Goal: Task Accomplishment & Management: Use online tool/utility

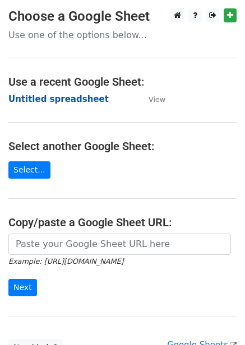
click at [71, 98] on strong "Untitled spreadsheet" at bounding box center [58, 99] width 100 height 10
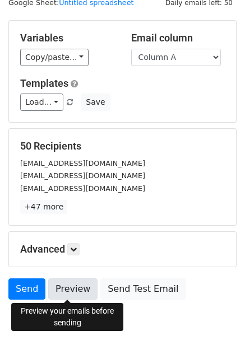
scroll to position [90, 0]
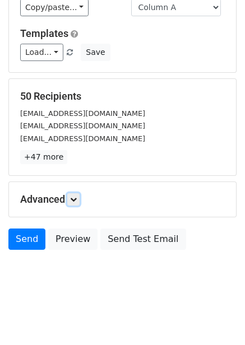
drag, startPoint x: 75, startPoint y: 200, endPoint x: 85, endPoint y: 196, distance: 10.6
click at [75, 200] on icon at bounding box center [73, 199] width 7 height 7
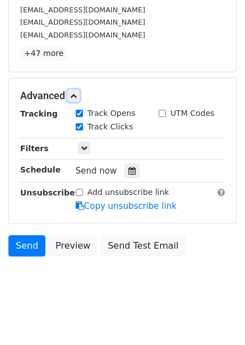
scroll to position [199, 0]
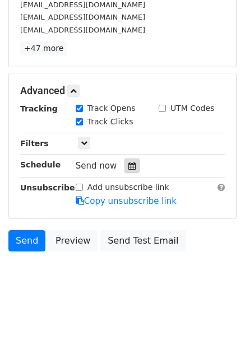
click at [133, 172] on div at bounding box center [131, 166] width 15 height 15
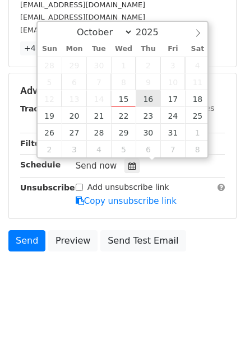
type input "2025-10-16 12:00"
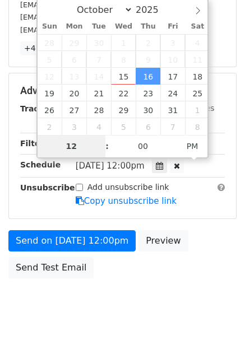
type input "1"
type input "2025-10-16 01:00"
type input "01"
click at [198, 146] on span "PM" at bounding box center [192, 146] width 31 height 22
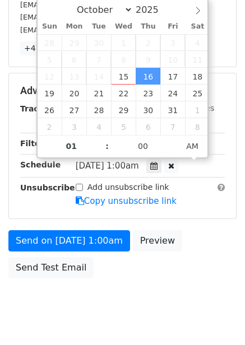
click at [195, 241] on div "Send on Oct 16 at 1:00am Preview Send Test Email" at bounding box center [122, 257] width 245 height 54
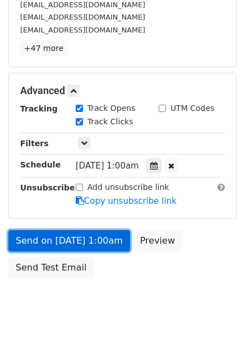
click at [98, 243] on link "Send on Oct 16 at 1:00am" at bounding box center [69, 240] width 122 height 21
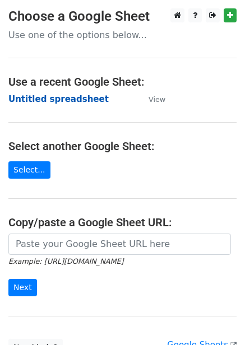
click at [64, 103] on strong "Untitled spreadsheet" at bounding box center [58, 99] width 100 height 10
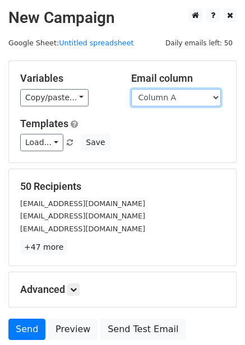
click at [181, 100] on select "Column A Column B Column C Column D Column E Column F" at bounding box center [176, 97] width 90 height 17
select select "Column B"
click at [131, 89] on select "Column A Column B Column C Column D Column E Column F" at bounding box center [176, 97] width 90 height 17
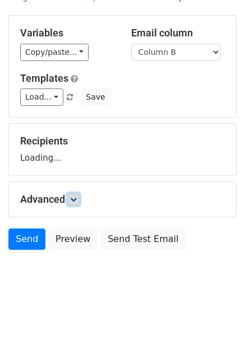
click at [78, 205] on link at bounding box center [73, 199] width 12 height 12
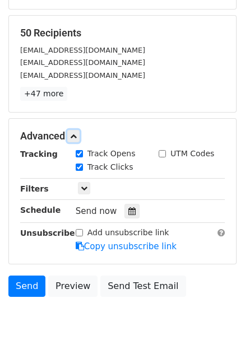
scroll to position [154, 0]
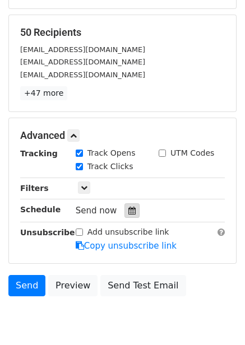
click at [128, 210] on icon at bounding box center [131, 211] width 7 height 8
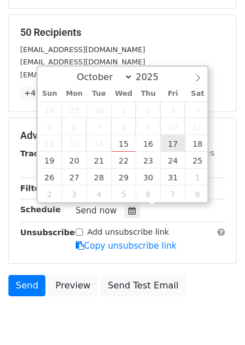
type input "2025-10-17 12:00"
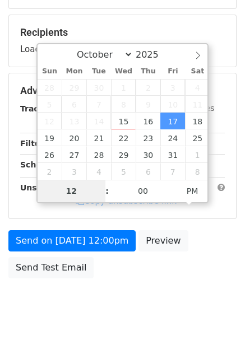
type input "2"
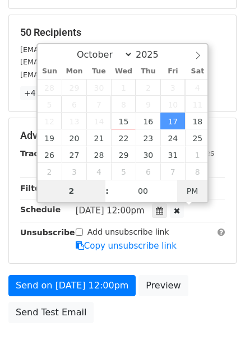
type input "2025-10-17 02:00"
type input "02"
click at [192, 189] on span "PM" at bounding box center [192, 191] width 31 height 22
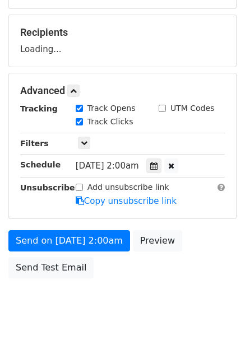
click at [183, 265] on form "Variables Copy/paste... {{Column A}} {{Column B}} {{Column C}} {{Column D}} {{C…" at bounding box center [122, 95] width 228 height 378
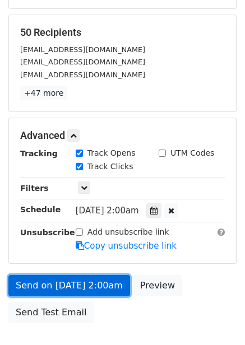
click at [93, 290] on link "Send on Oct 17 at 2:00am" at bounding box center [69, 285] width 122 height 21
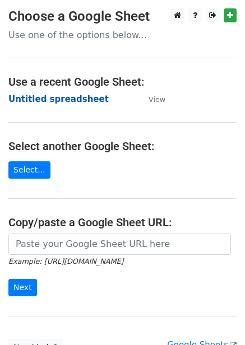
click at [59, 97] on strong "Untitled spreadsheet" at bounding box center [58, 99] width 100 height 10
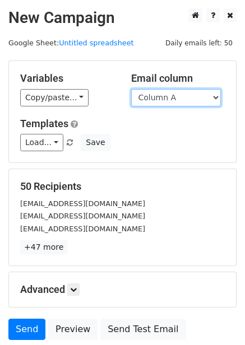
click at [201, 96] on select "Column A Column B Column C Column D Column E Column F" at bounding box center [176, 97] width 90 height 17
select select "Column C"
click at [131, 89] on select "Column A Column B Column C Column D Column E Column F" at bounding box center [176, 97] width 90 height 17
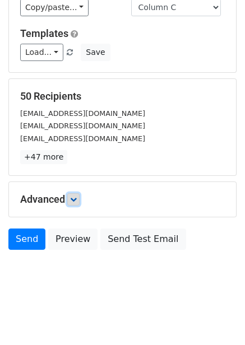
click at [75, 202] on icon at bounding box center [73, 199] width 7 height 7
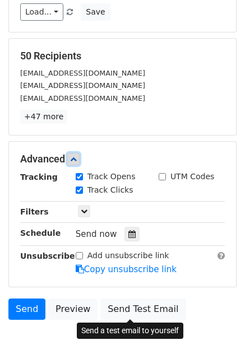
scroll to position [192, 0]
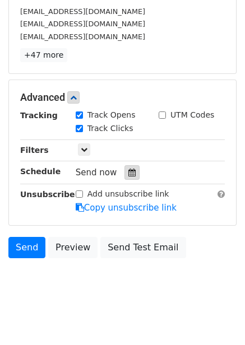
click at [128, 169] on icon at bounding box center [131, 173] width 7 height 8
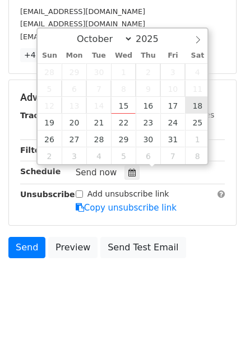
type input "2025-10-18 12:00"
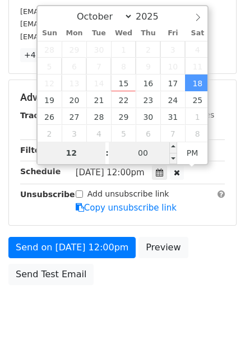
scroll to position [182, 0]
type input "3"
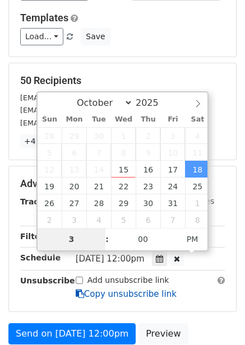
scroll to position [227, 0]
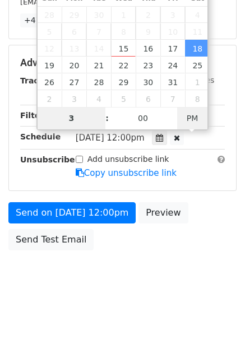
type input "2025-10-18 03:00"
type input "03"
click at [192, 122] on span "PM" at bounding box center [192, 118] width 31 height 22
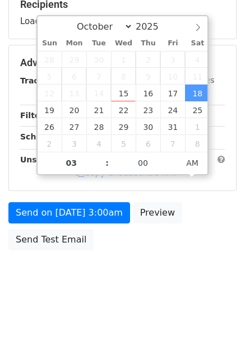
click at [210, 228] on div "Send on Oct 18 at 3:00am Preview Send Test Email" at bounding box center [122, 229] width 245 height 54
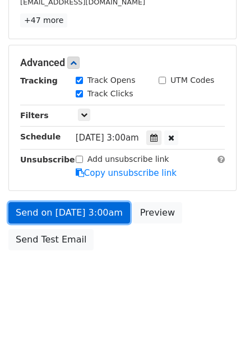
click at [94, 214] on link "Send on Oct 18 at 3:00am" at bounding box center [69, 212] width 122 height 21
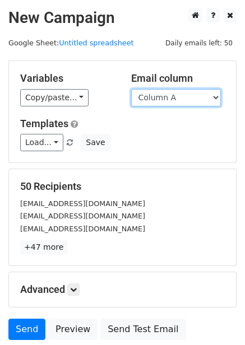
click at [170, 101] on select "Column A Column B Column C Column D Column E Column F" at bounding box center [176, 97] width 90 height 17
select select "Column D"
click at [131, 89] on select "Column A Column B Column C Column D Column E Column F" at bounding box center [176, 97] width 90 height 17
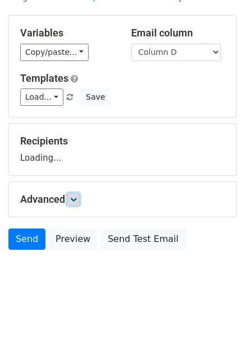
click at [76, 202] on icon at bounding box center [73, 199] width 7 height 7
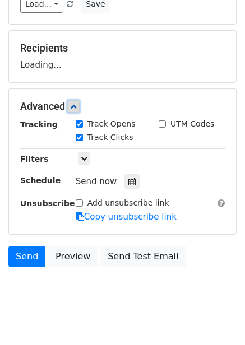
scroll to position [147, 0]
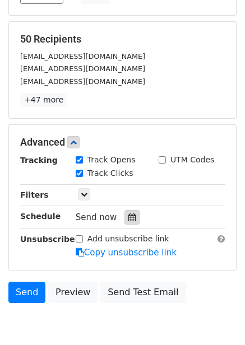
click at [128, 218] on icon at bounding box center [131, 218] width 7 height 8
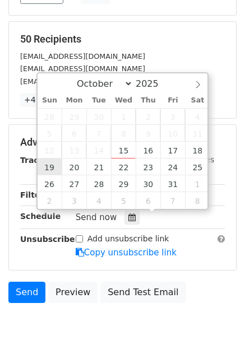
type input "2025-10-19 12:00"
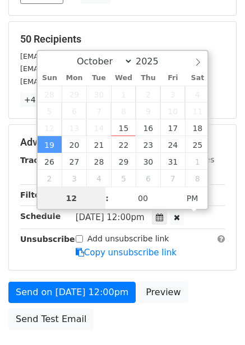
scroll to position [1, 0]
type input "4"
type input "2025-10-19 04:00"
type input "04"
click at [197, 203] on span "PM" at bounding box center [192, 198] width 31 height 22
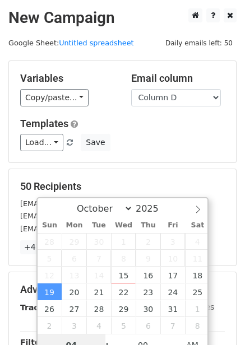
scroll to position [227, 0]
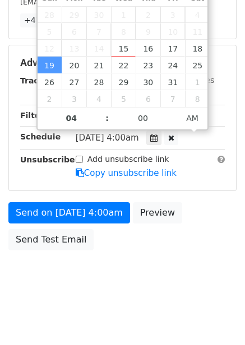
click at [169, 263] on body "New Campaign Daily emails left: 50 Google Sheet: Untitled spreadsheet Variables…" at bounding box center [122, 41] width 245 height 520
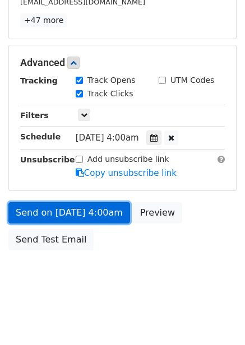
click at [100, 211] on link "Send on Oct 19 at 4:00am" at bounding box center [69, 212] width 122 height 21
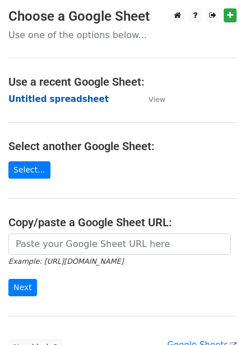
click at [84, 100] on strong "Untitled spreadsheet" at bounding box center [58, 99] width 100 height 10
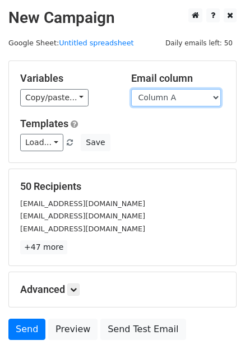
click at [174, 95] on select "Column A Column B Column C Column D Column E Column F" at bounding box center [176, 97] width 90 height 17
select select "Column E"
click at [131, 89] on select "Column A Column B Column C Column D Column E Column F" at bounding box center [176, 97] width 90 height 17
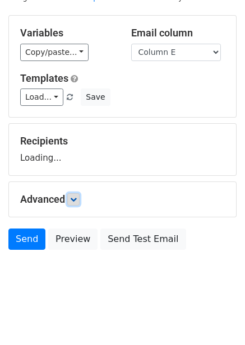
click at [77, 202] on icon at bounding box center [73, 199] width 7 height 7
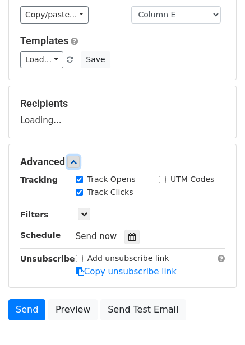
scroll to position [147, 0]
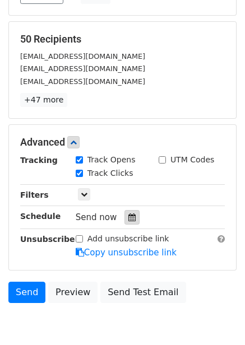
click at [124, 218] on div at bounding box center [131, 217] width 15 height 15
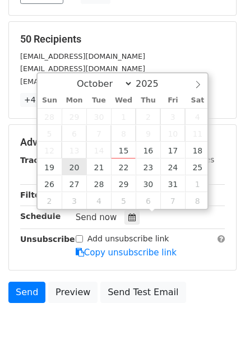
type input "[DATE] 12:00"
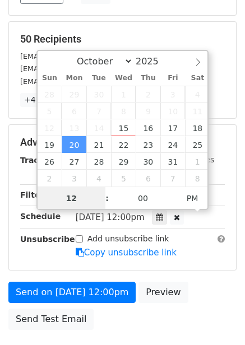
scroll to position [1, 0]
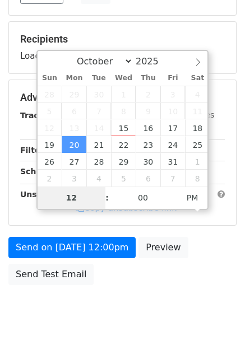
type input "5"
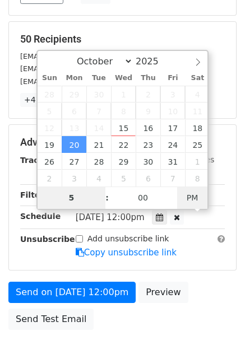
type input "[DATE] 05:00"
type input "05"
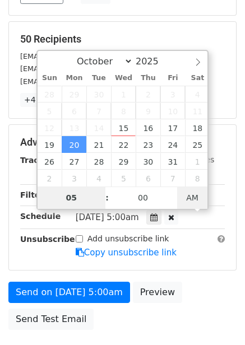
click at [189, 200] on span "AM" at bounding box center [192, 198] width 31 height 22
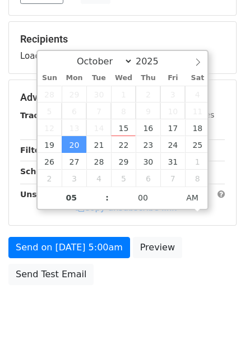
click at [184, 257] on div "Send on Oct 20 at 5:00am Preview Send Test Email" at bounding box center [122, 264] width 245 height 54
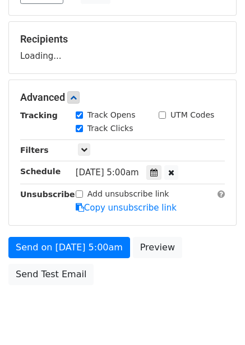
scroll to position [182, 0]
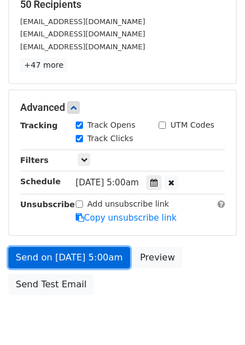
click at [85, 258] on link "Send on Oct 20 at 5:00am" at bounding box center [69, 257] width 122 height 21
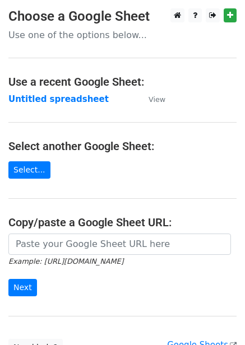
click at [66, 106] on main "Choose a Google Sheet Use one of the options below... Use a recent Google Sheet…" at bounding box center [122, 182] width 245 height 348
click at [69, 95] on strong "Untitled spreadsheet" at bounding box center [58, 99] width 100 height 10
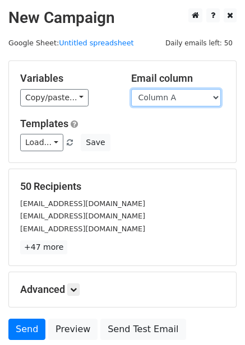
click at [193, 95] on select "Column A Column B Column C Column D Column E Column F" at bounding box center [176, 97] width 90 height 17
select select "Column F"
click at [131, 89] on select "Column A Column B Column C Column D Column E Column F" at bounding box center [176, 97] width 90 height 17
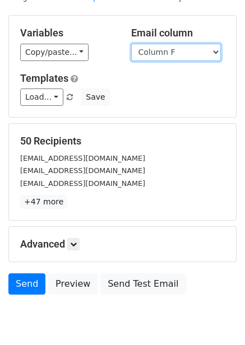
scroll to position [90, 0]
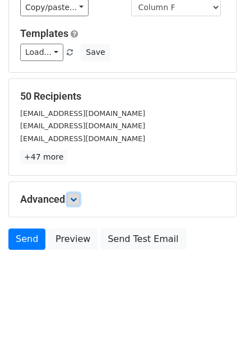
click at [77, 198] on icon at bounding box center [73, 199] width 7 height 7
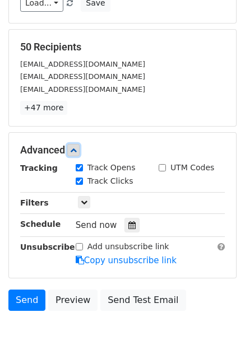
scroll to position [200, 0]
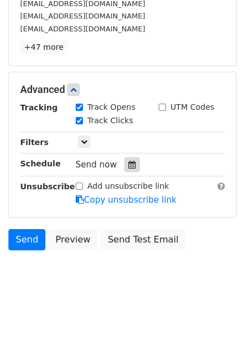
click at [128, 168] on icon at bounding box center [131, 165] width 7 height 8
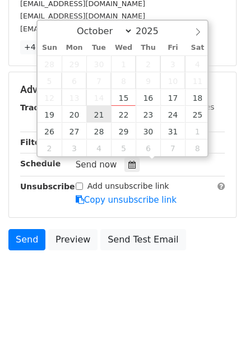
type input "[DATE] 12:00"
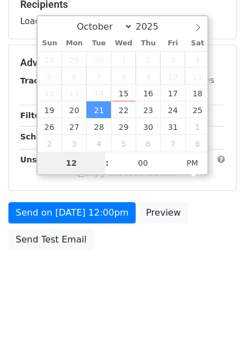
type input "6"
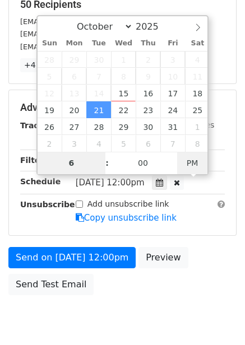
scroll to position [200, 0]
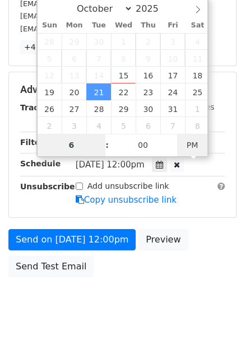
type input "[DATE] 06:00"
type input "06"
click at [195, 143] on span "PM" at bounding box center [192, 145] width 31 height 22
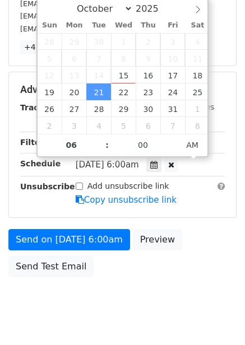
scroll to position [182, 0]
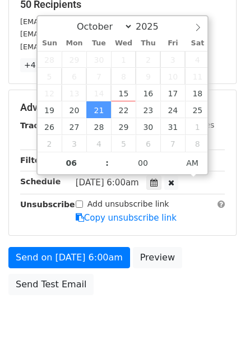
click at [192, 247] on div "Send on [DATE] 6:00am Preview Send Test Email" at bounding box center [122, 274] width 245 height 54
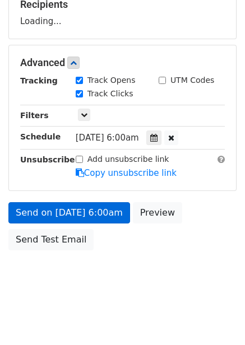
scroll to position [200, 0]
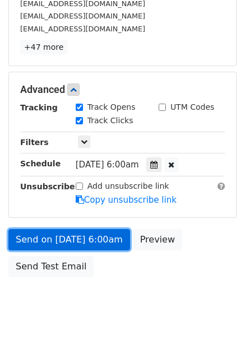
click at [94, 238] on link "Send on [DATE] 6:00am" at bounding box center [69, 239] width 122 height 21
